Goal: Information Seeking & Learning: Find specific fact

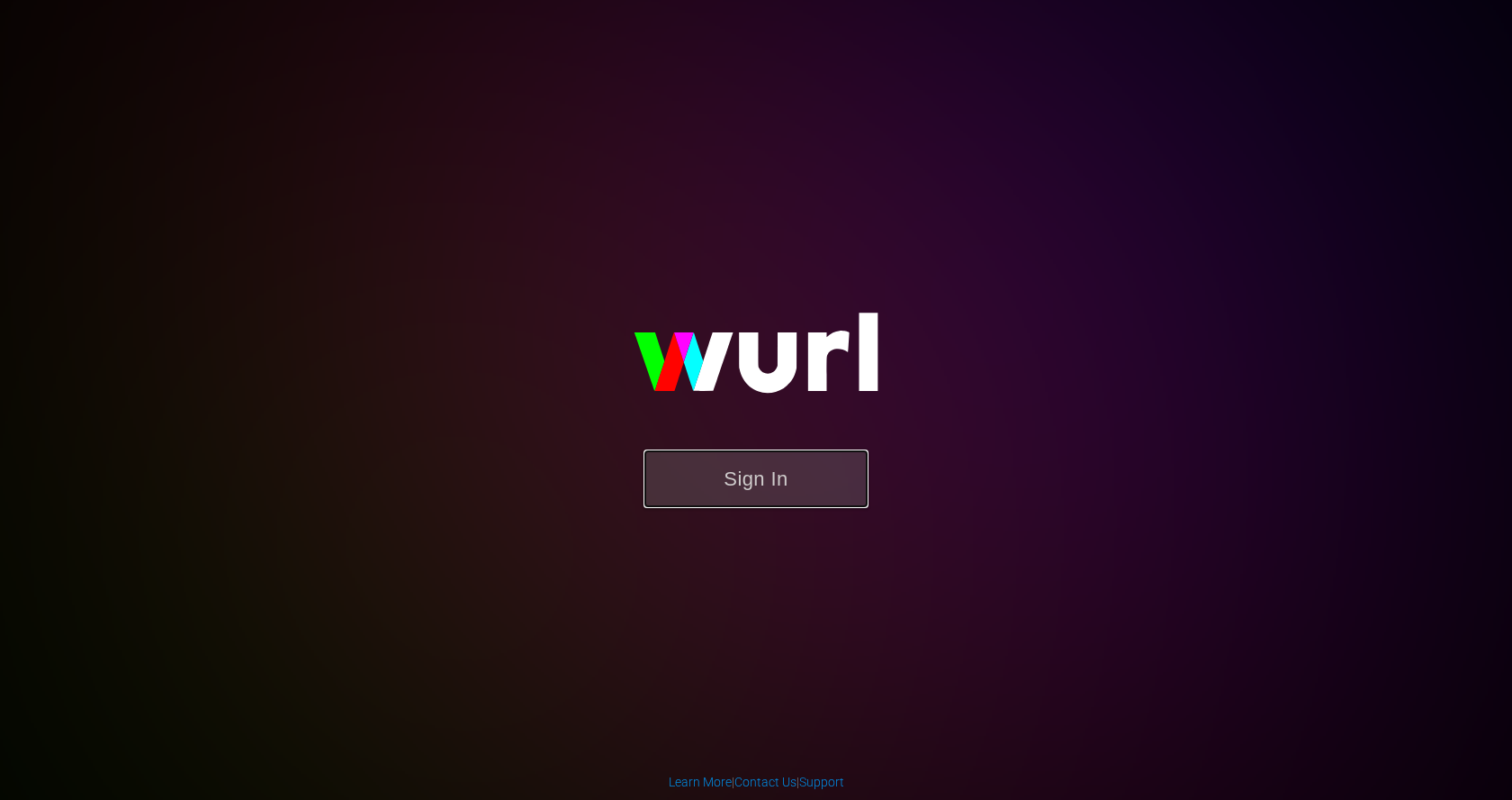
click at [779, 489] on button "Sign In" at bounding box center [756, 478] width 225 height 58
click at [793, 466] on button "Sign In" at bounding box center [756, 478] width 225 height 58
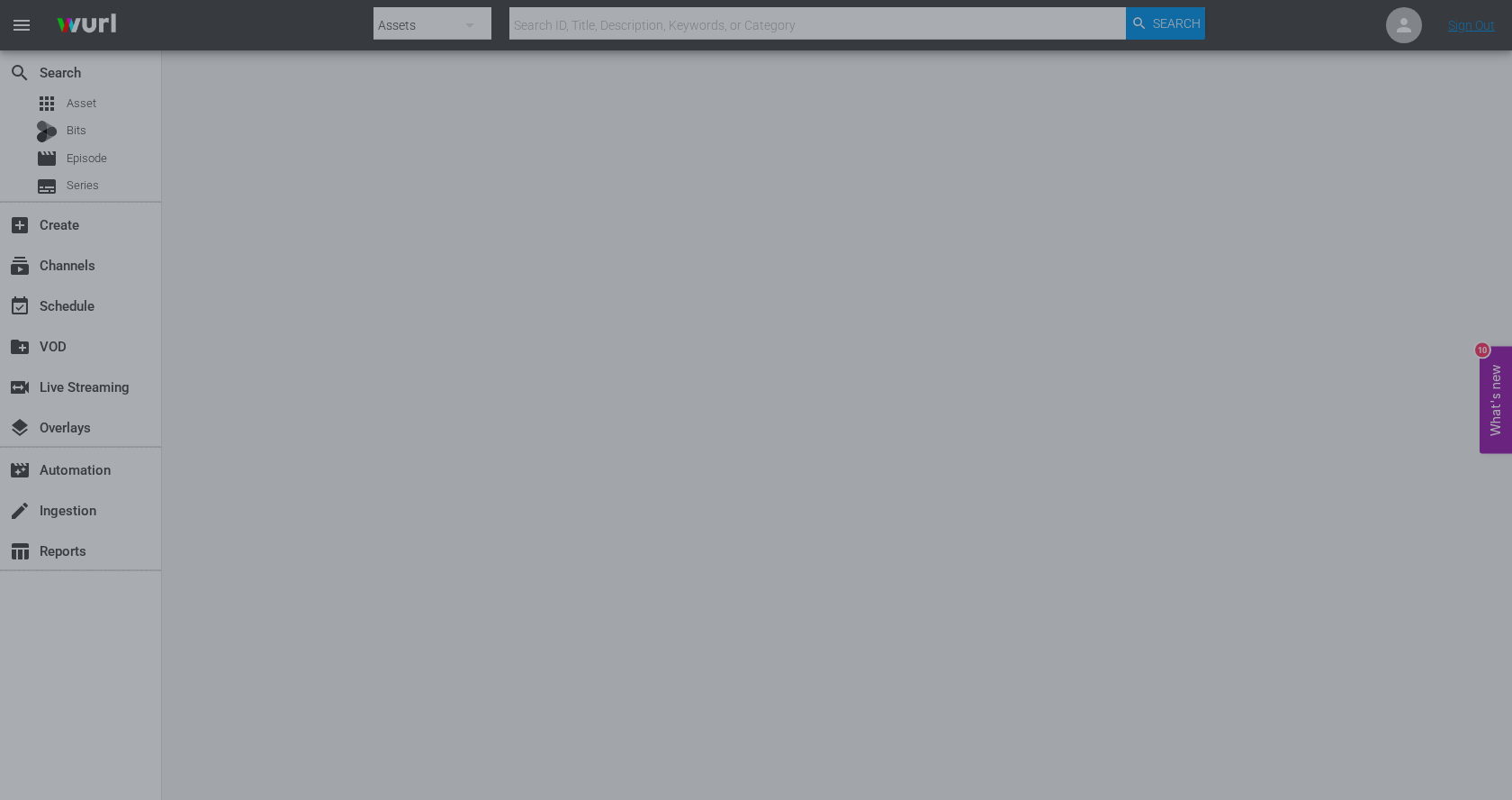
click at [411, 176] on div at bounding box center [756, 400] width 1512 height 800
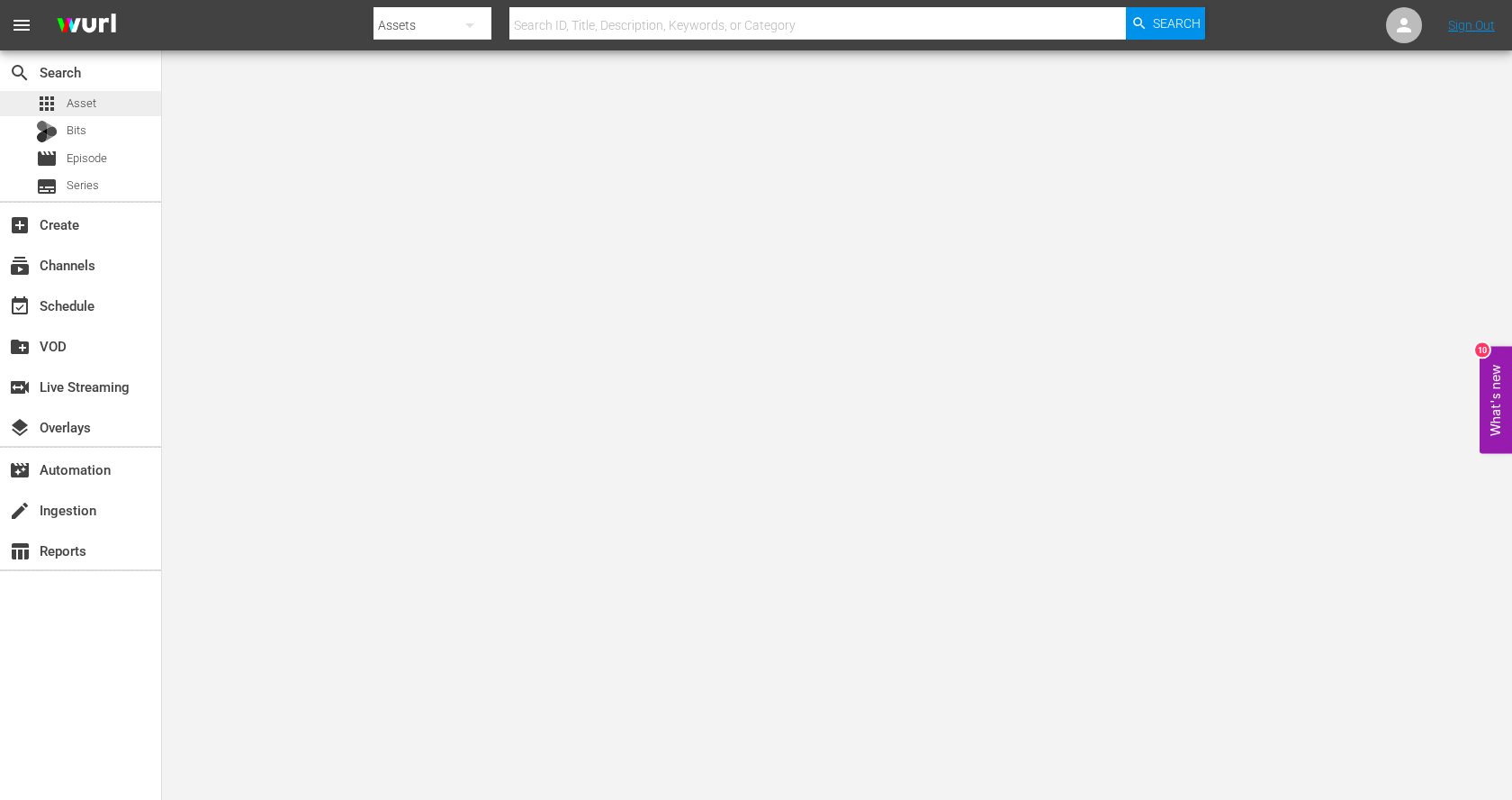
click at [81, 102] on span "Asset" at bounding box center [81, 103] width 30 height 18
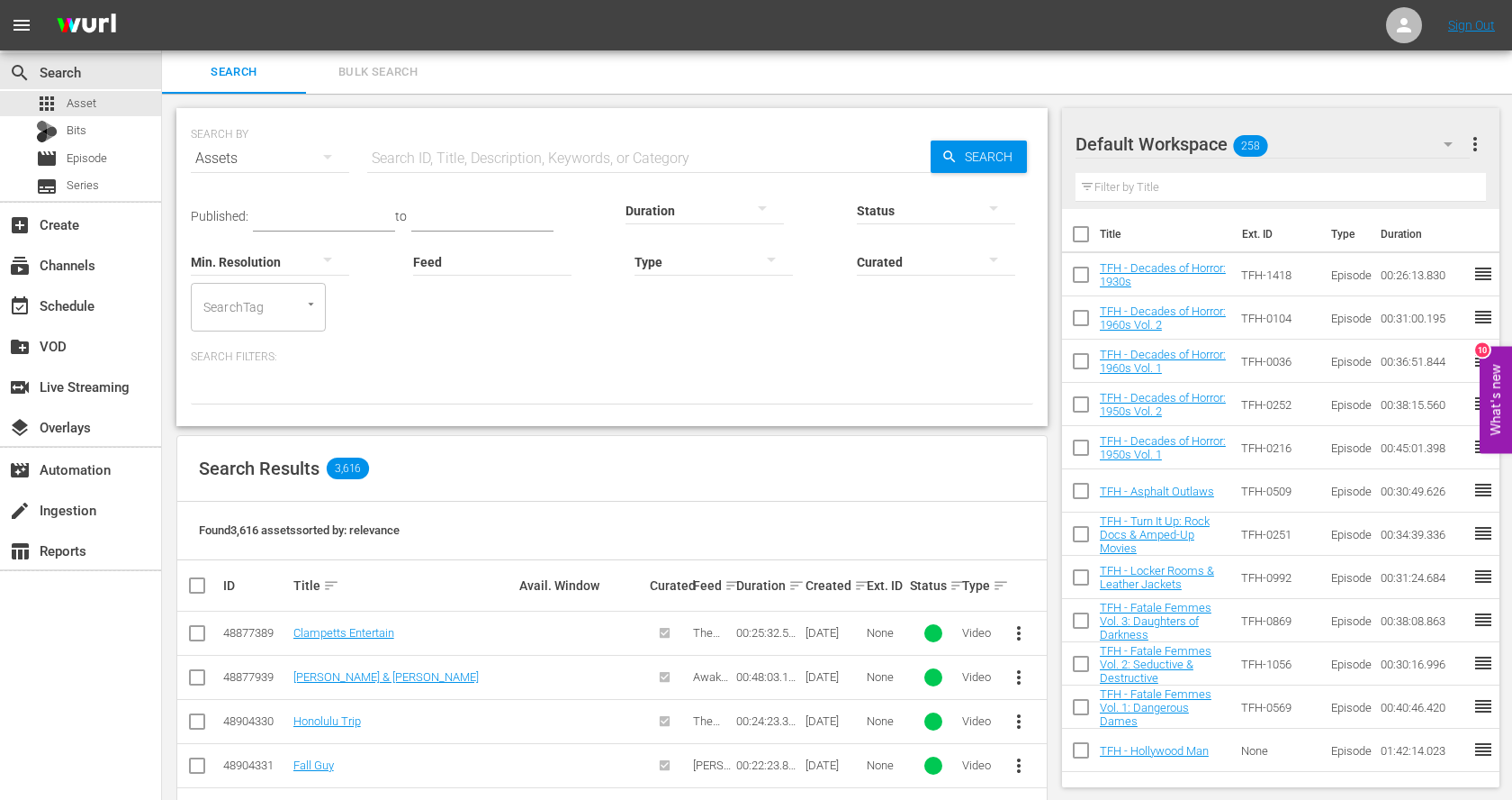
click at [475, 164] on input "text" at bounding box center [649, 158] width 564 height 43
paste input "Point Break"
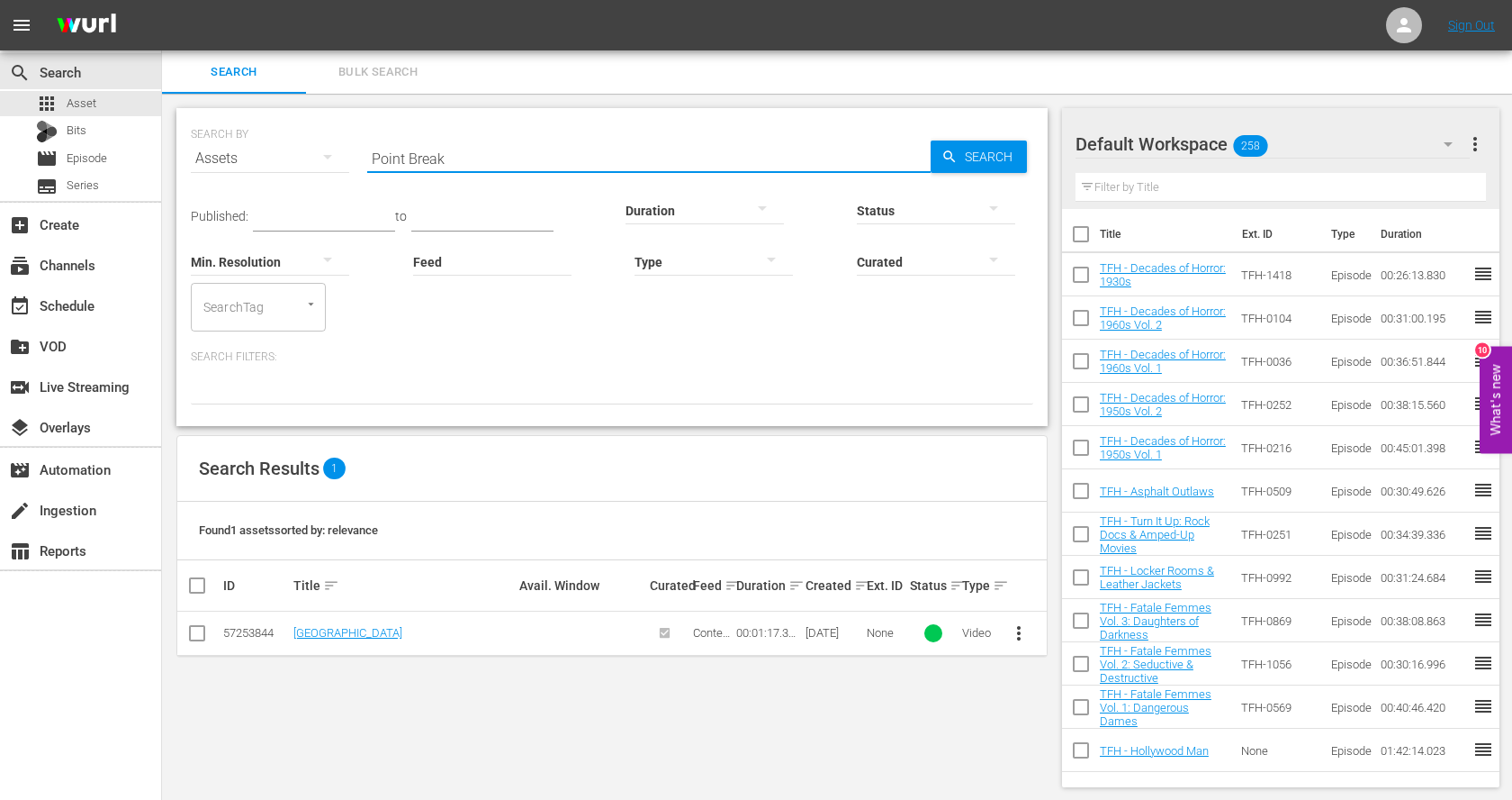
scroll to position [2, 0]
click at [483, 158] on input "Point Break" at bounding box center [649, 156] width 564 height 43
paste input "Monterey Pop"
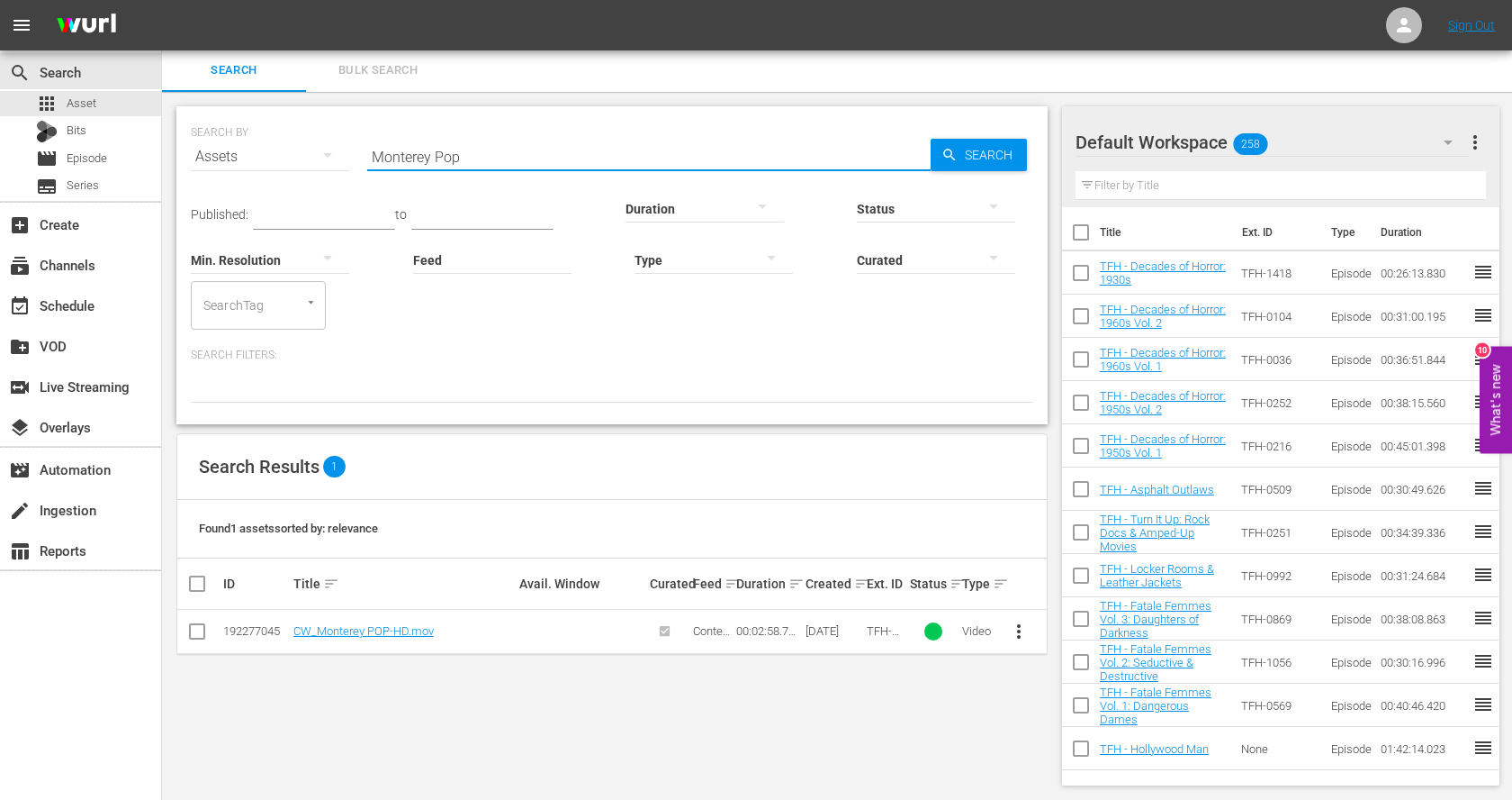
click at [419, 146] on input "Monterey Pop" at bounding box center [649, 156] width 564 height 43
paste input "A Long Strange Tri"
click at [518, 146] on input "A Long Strange Trip" at bounding box center [649, 156] width 564 height 43
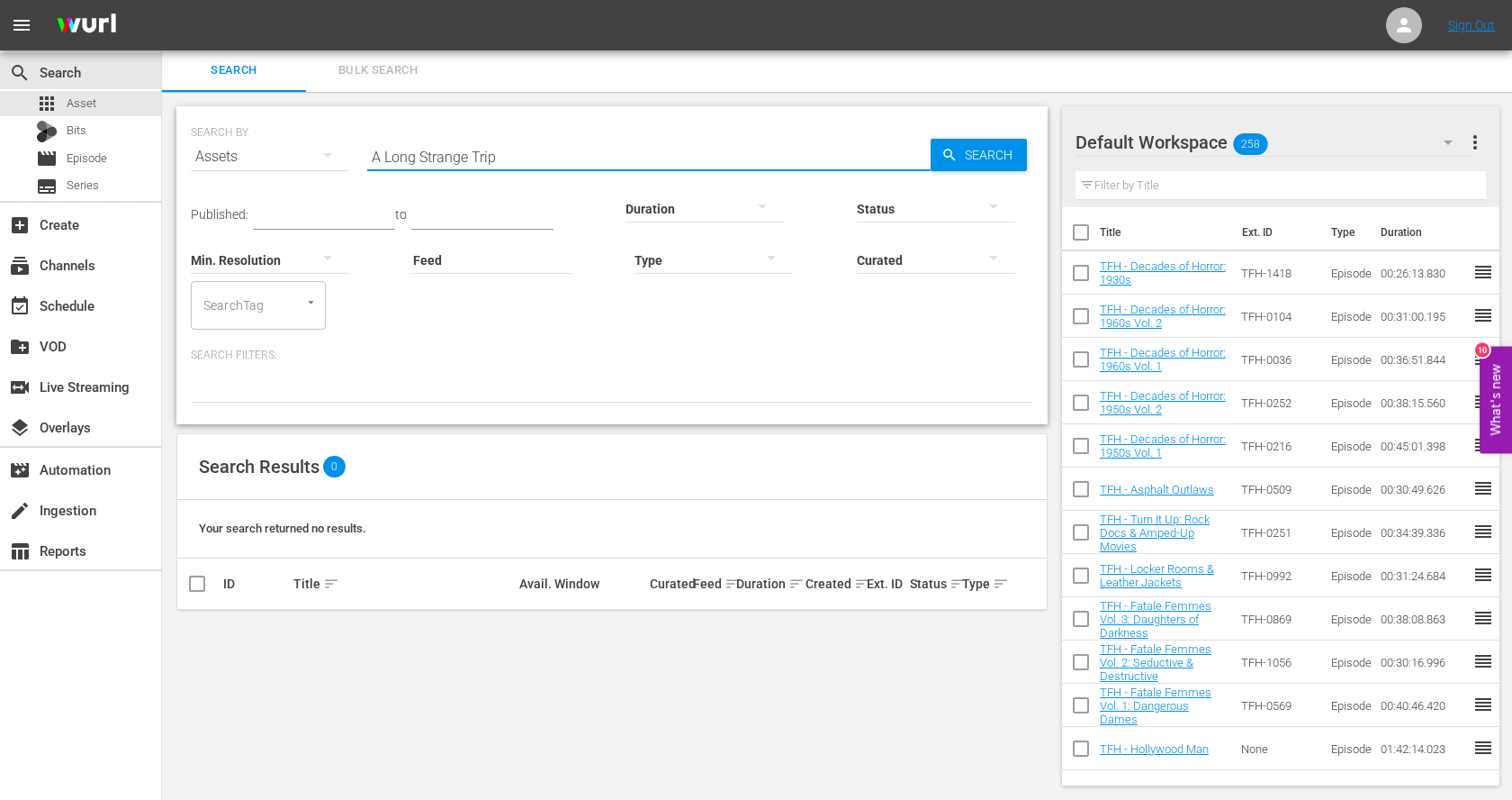
click at [518, 146] on input "A Long Strange Trip" at bounding box center [649, 156] width 564 height 43
paste input "Private Property"
click at [473, 151] on input "Private Property" at bounding box center [649, 156] width 564 height 43
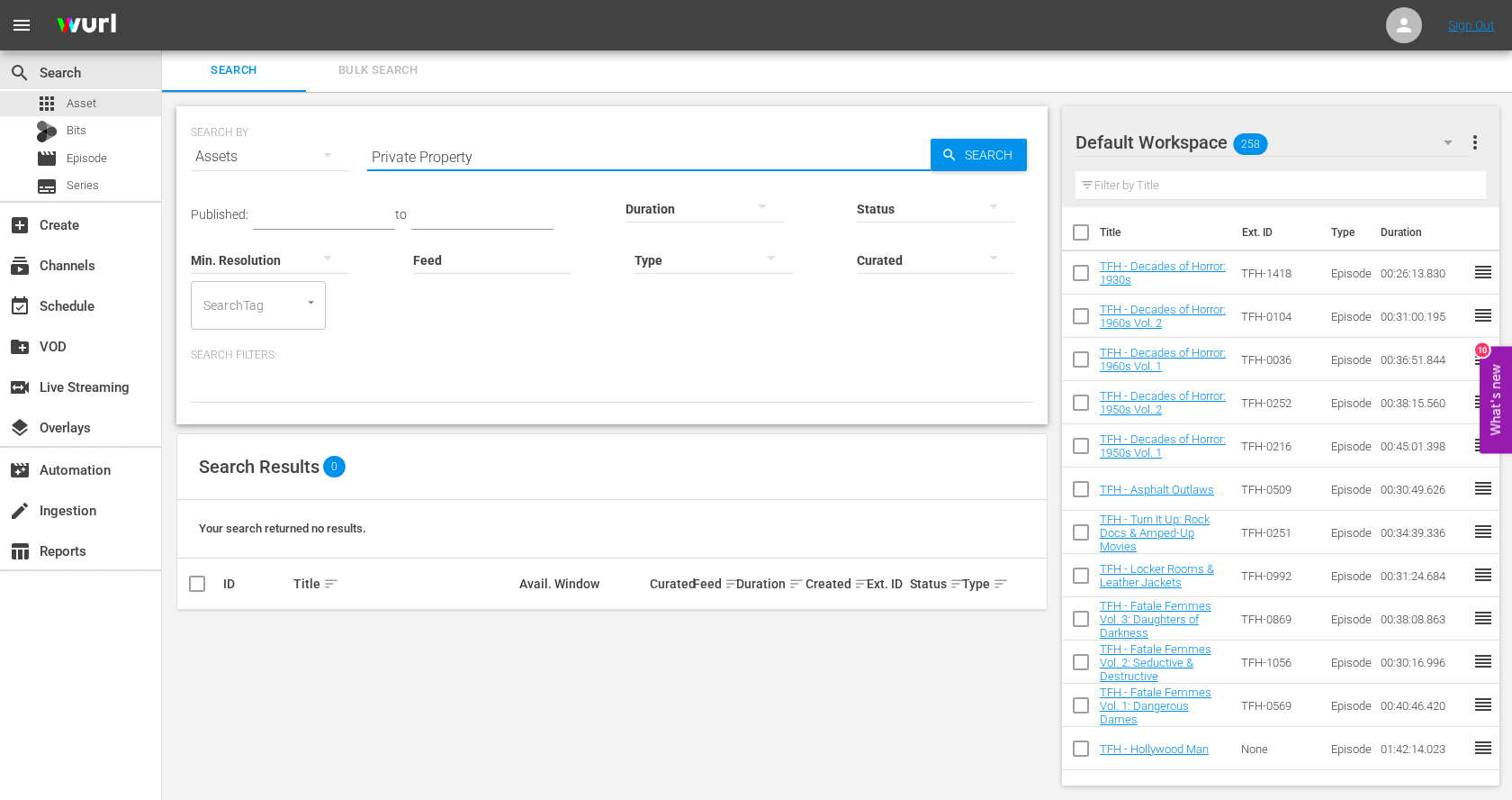
click at [473, 151] on input "Private Property" at bounding box center [649, 156] width 564 height 43
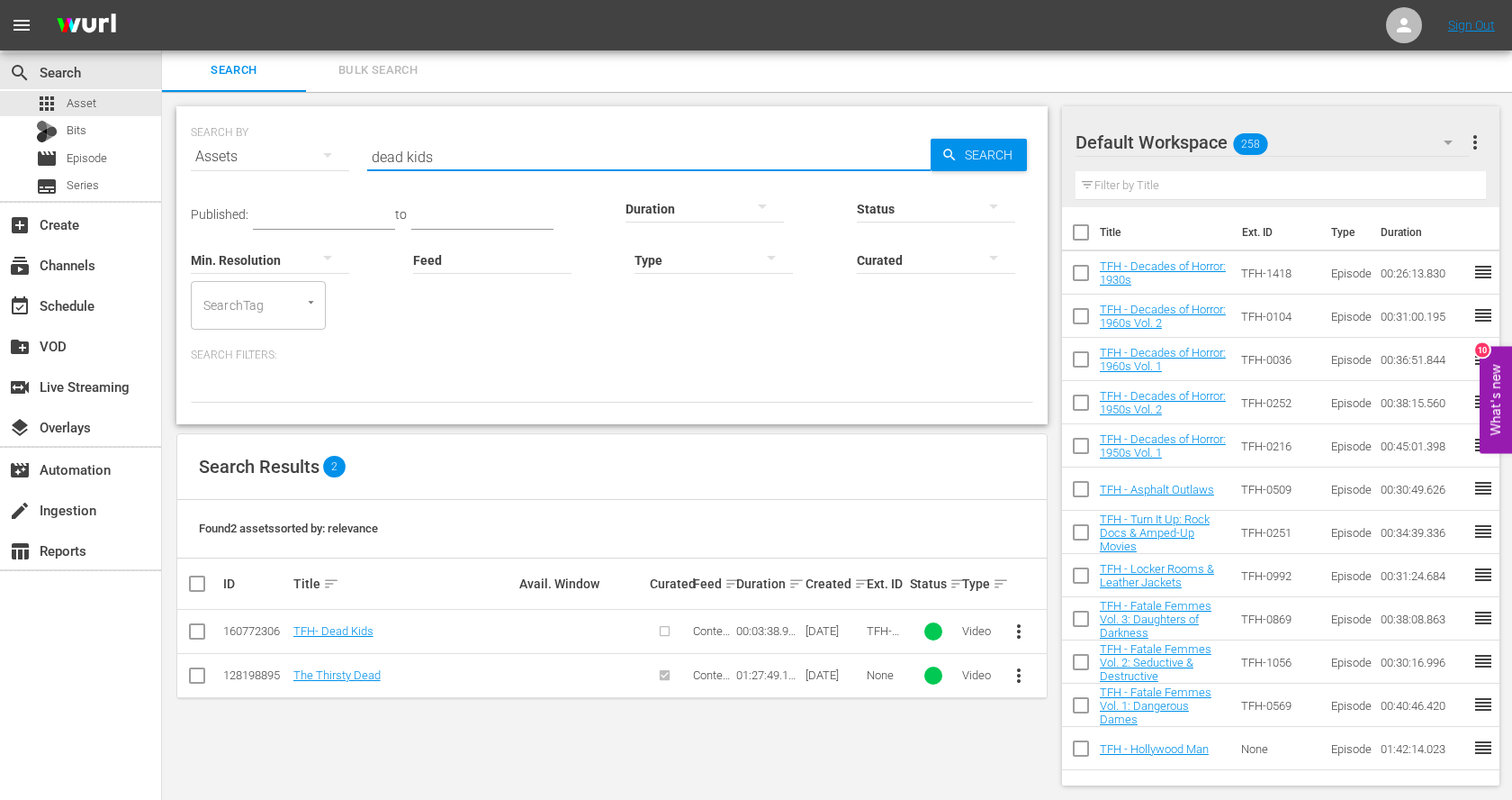
click at [479, 161] on input "dead kids" at bounding box center [649, 156] width 564 height 43
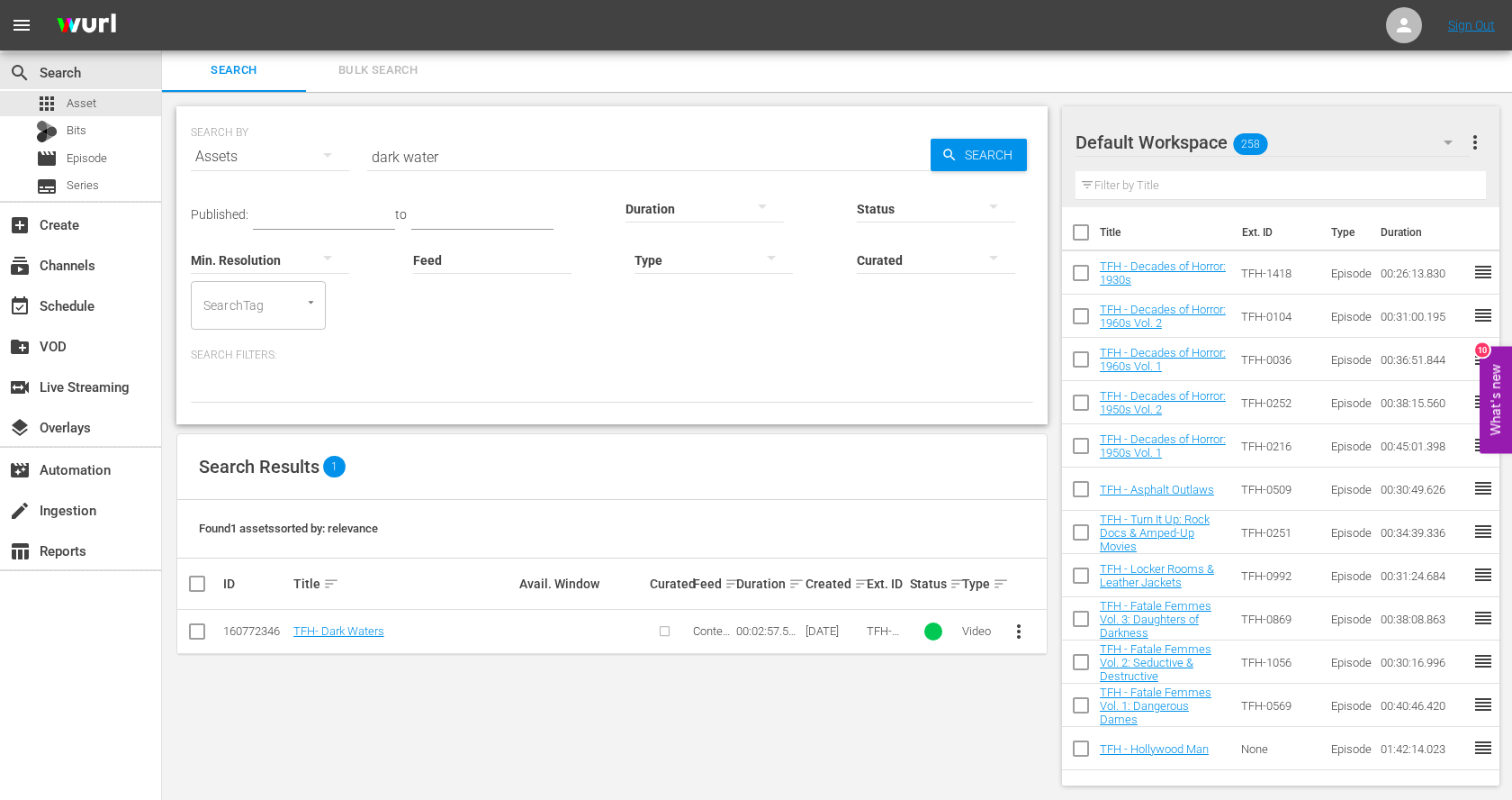
click at [529, 131] on div "SEARCH BY Search By Assets Search ID, Title, Description, Keywords, or Category…" at bounding box center [612, 146] width 842 height 65
click at [522, 156] on input "dark water" at bounding box center [649, 156] width 564 height 43
paste input "Coherence"
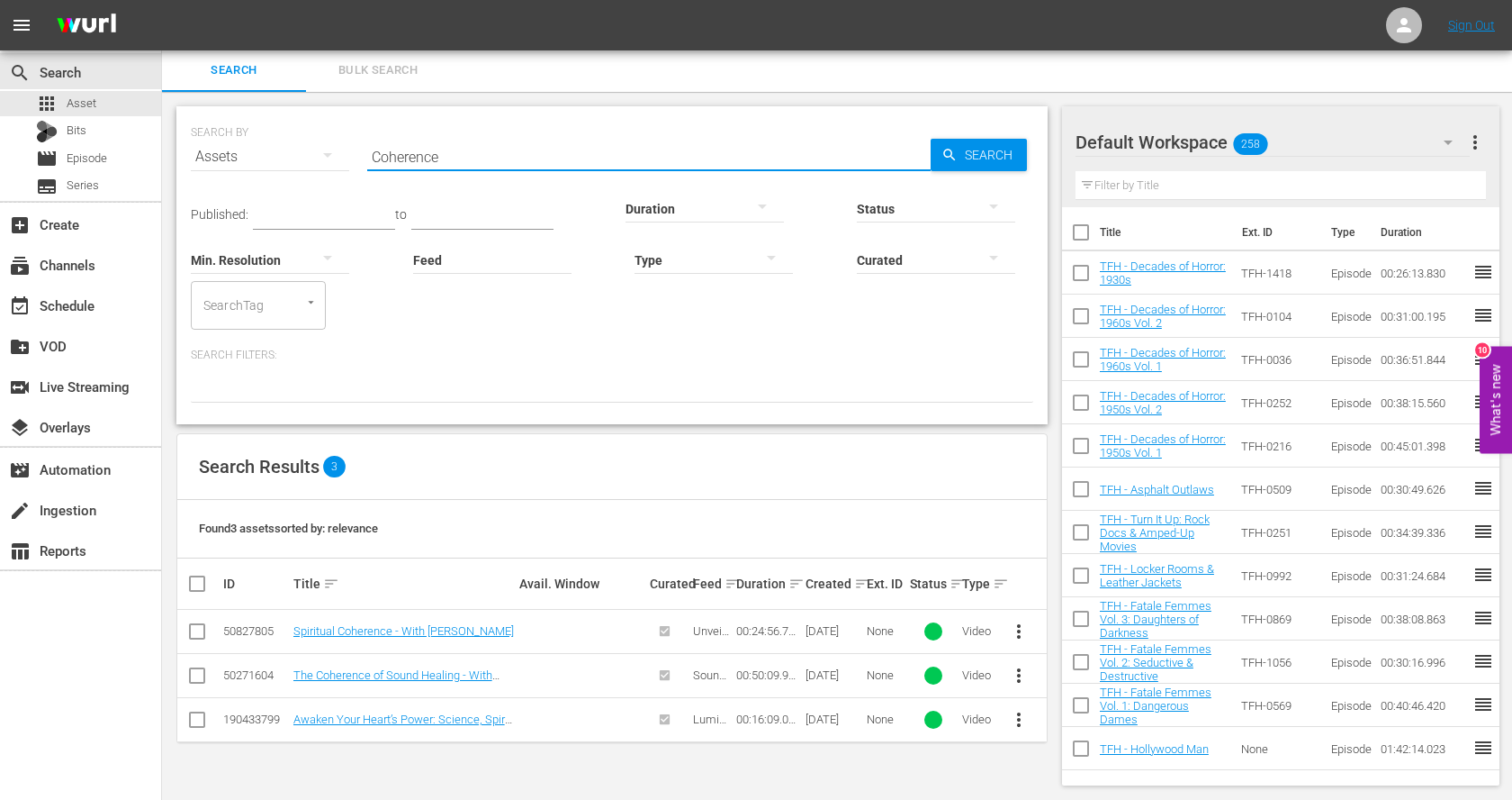
click at [518, 151] on input "Coherence" at bounding box center [649, 156] width 564 height 43
paste input "The Shout"
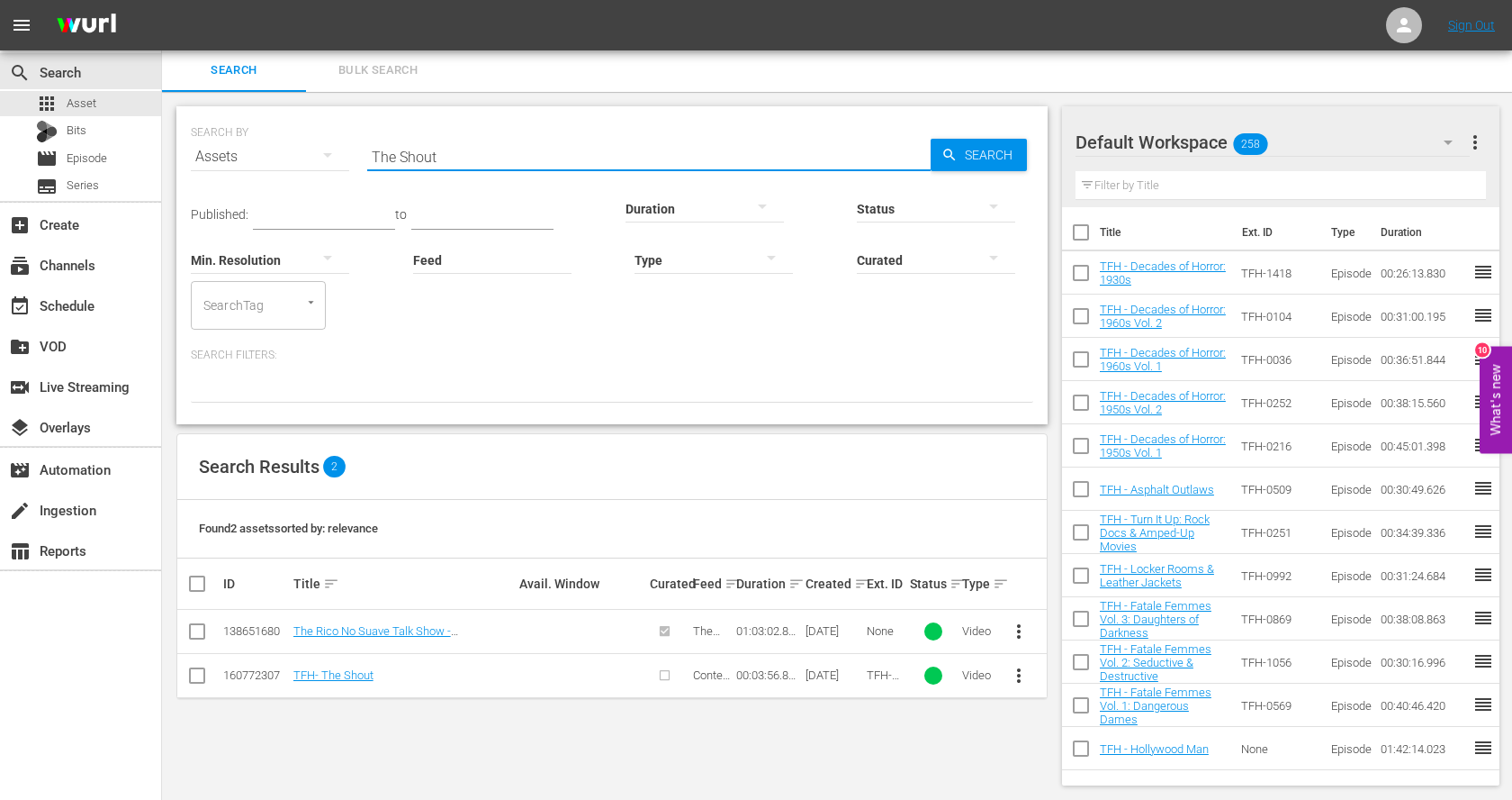
click at [674, 506] on div "Found 2 assets sorted by: relevance" at bounding box center [612, 529] width 870 height 58
click at [478, 161] on input "The Shout" at bounding box center [649, 156] width 564 height 43
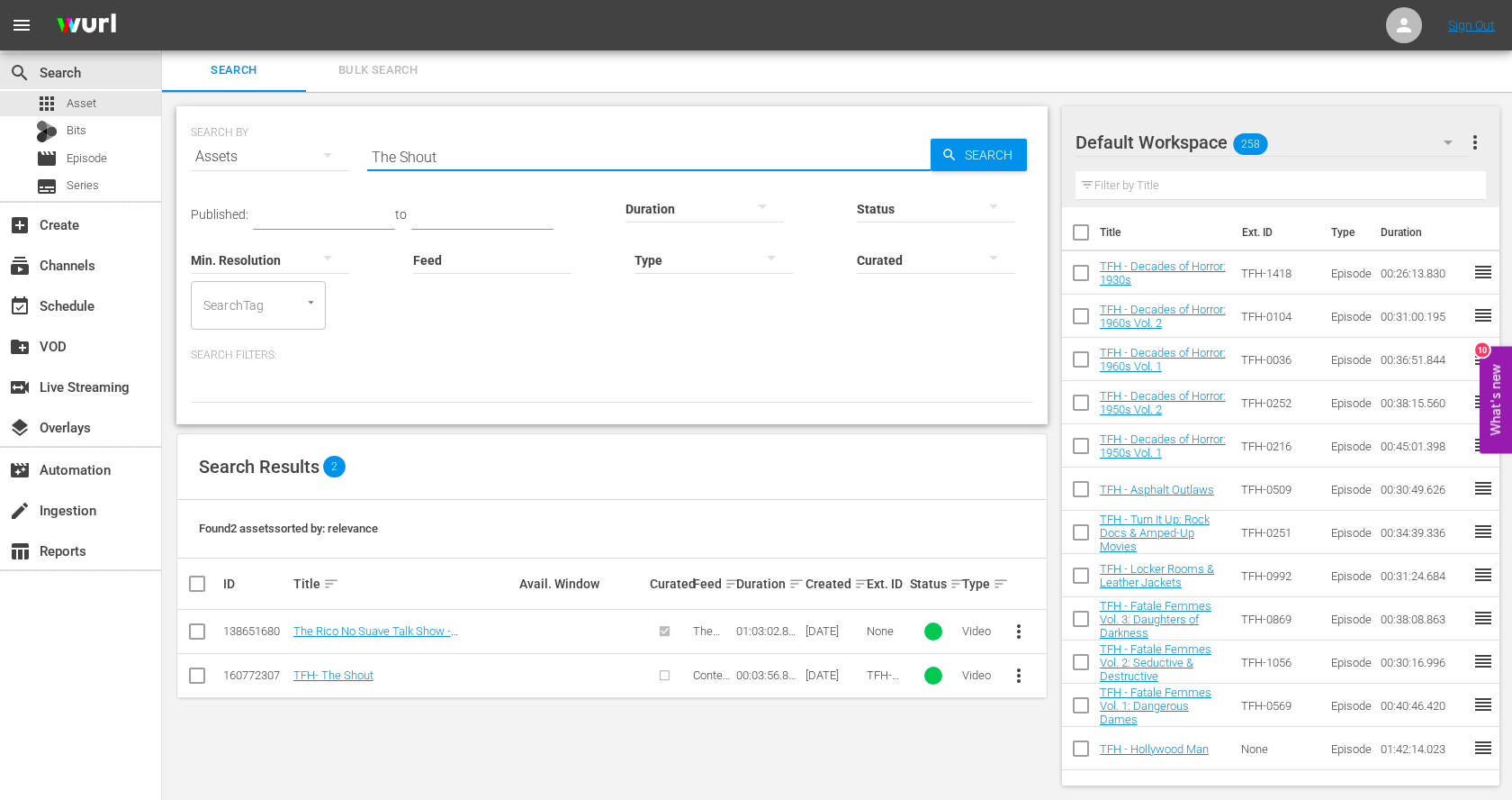
click at [478, 161] on input "The Shout" at bounding box center [649, 156] width 564 height 43
paste input "El Vampiro Negro"
type input "El Vampiro Negro"
